Goal: Transaction & Acquisition: Book appointment/travel/reservation

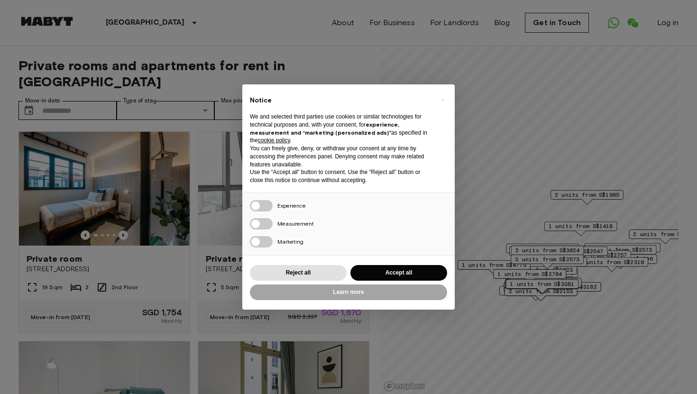
click at [488, 254] on div "× Notice We and selected third parties use cookies or similar technologies for …" at bounding box center [348, 197] width 697 height 394
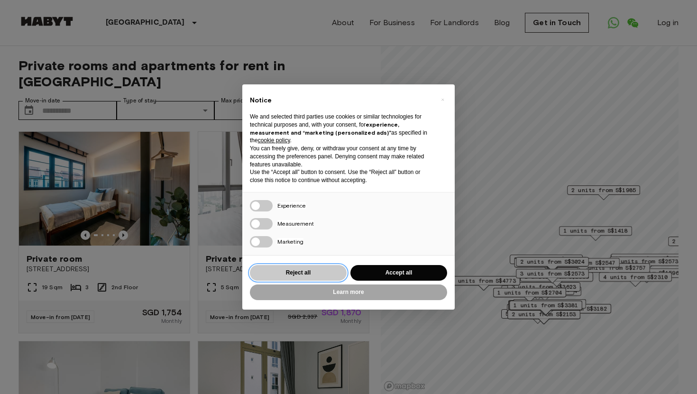
click at [323, 274] on button "Reject all" at bounding box center [298, 273] width 97 height 16
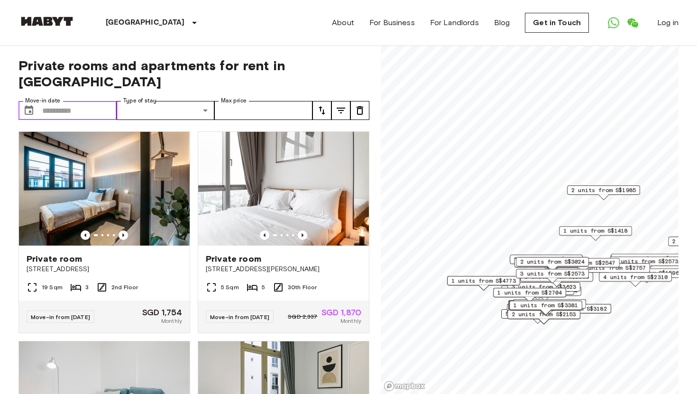
click at [62, 101] on input "Move-in date" at bounding box center [79, 110] width 74 height 19
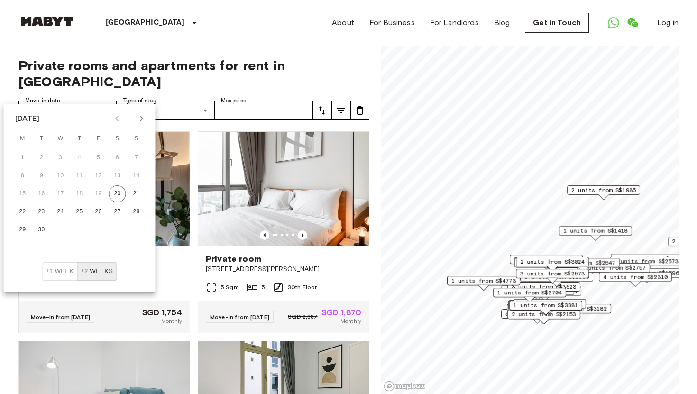
click at [139, 114] on icon "Next month" at bounding box center [141, 118] width 11 height 11
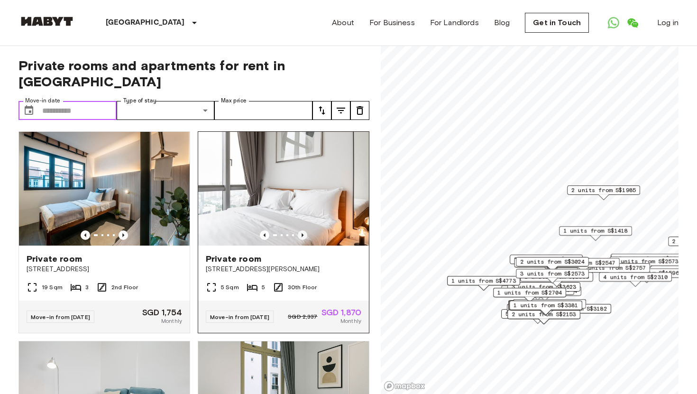
click at [299, 230] on icon "Previous image" at bounding box center [302, 234] width 9 height 9
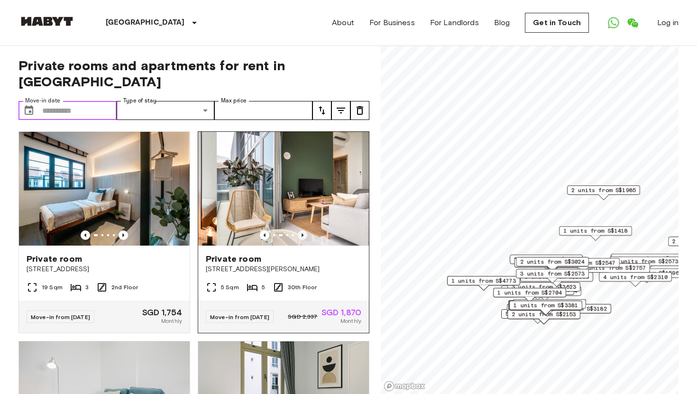
click at [299, 230] on icon "Previous image" at bounding box center [302, 234] width 9 height 9
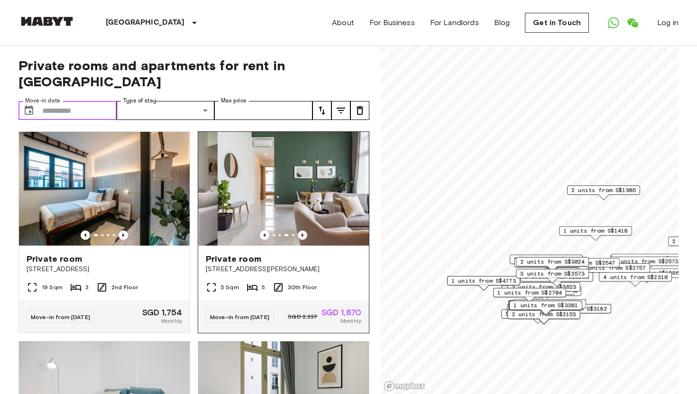
click at [299, 230] on icon "Previous image" at bounding box center [302, 234] width 9 height 9
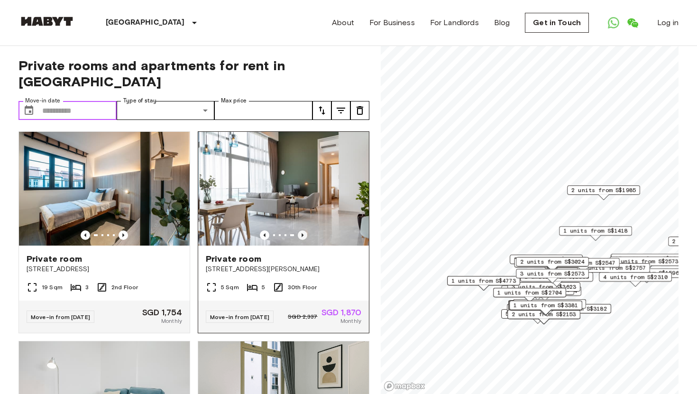
click at [299, 230] on icon "Previous image" at bounding box center [302, 234] width 9 height 9
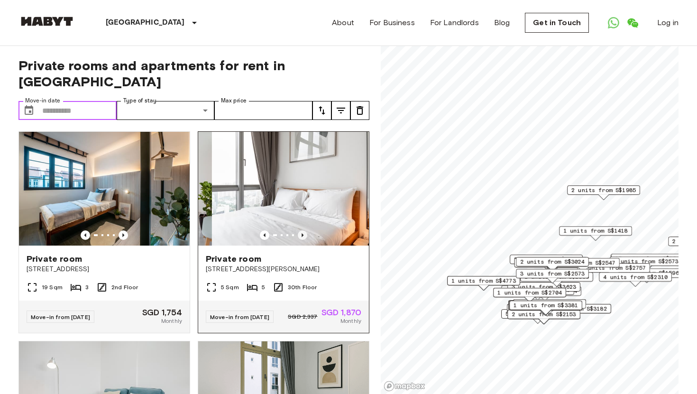
click at [299, 230] on icon "Previous image" at bounding box center [302, 234] width 9 height 9
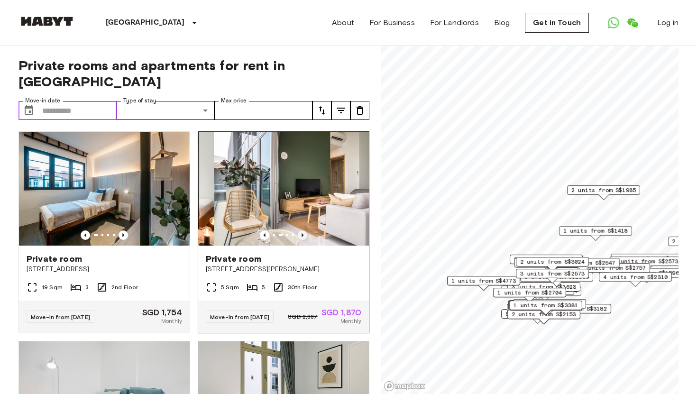
click at [299, 230] on icon "Previous image" at bounding box center [302, 234] width 9 height 9
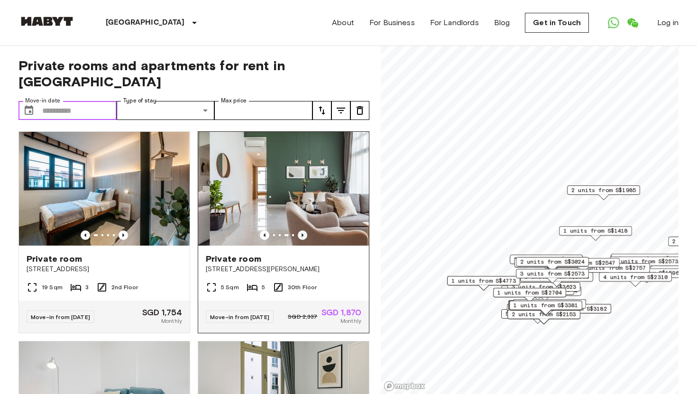
click at [299, 230] on icon "Previous image" at bounding box center [302, 234] width 9 height 9
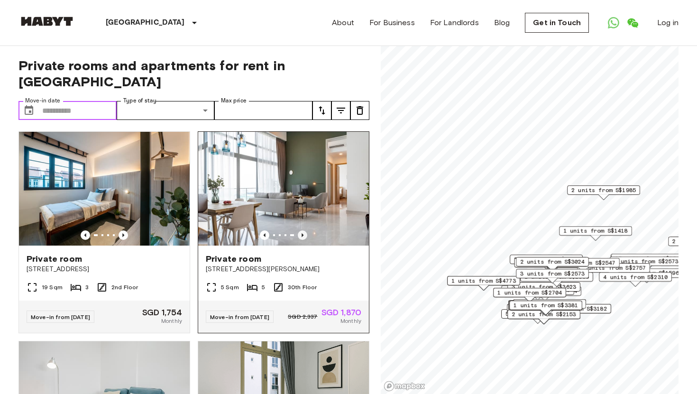
click at [299, 230] on icon "Previous image" at bounding box center [302, 234] width 9 height 9
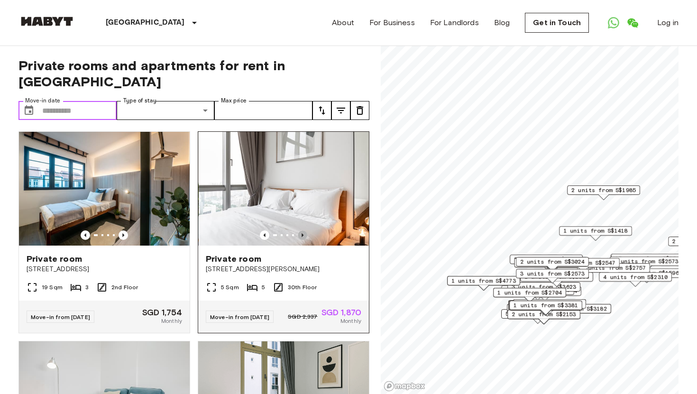
click at [299, 230] on icon "Previous image" at bounding box center [302, 234] width 9 height 9
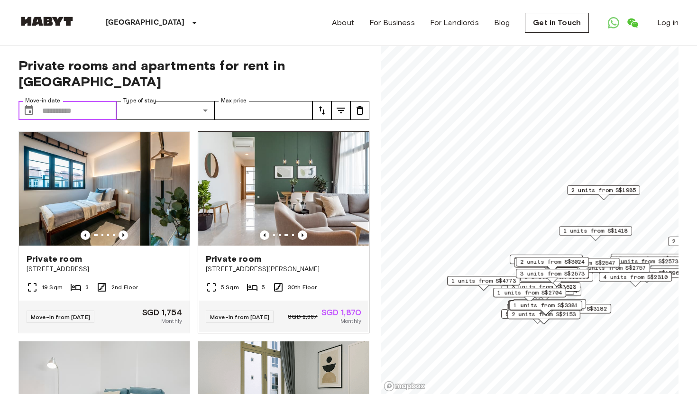
click at [285, 178] on img at bounding box center [283, 189] width 171 height 114
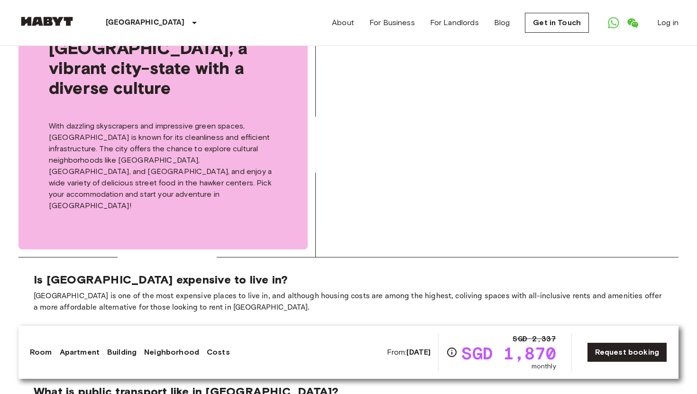
scroll to position [1379, 0]
